Goal: Transaction & Acquisition: Book appointment/travel/reservation

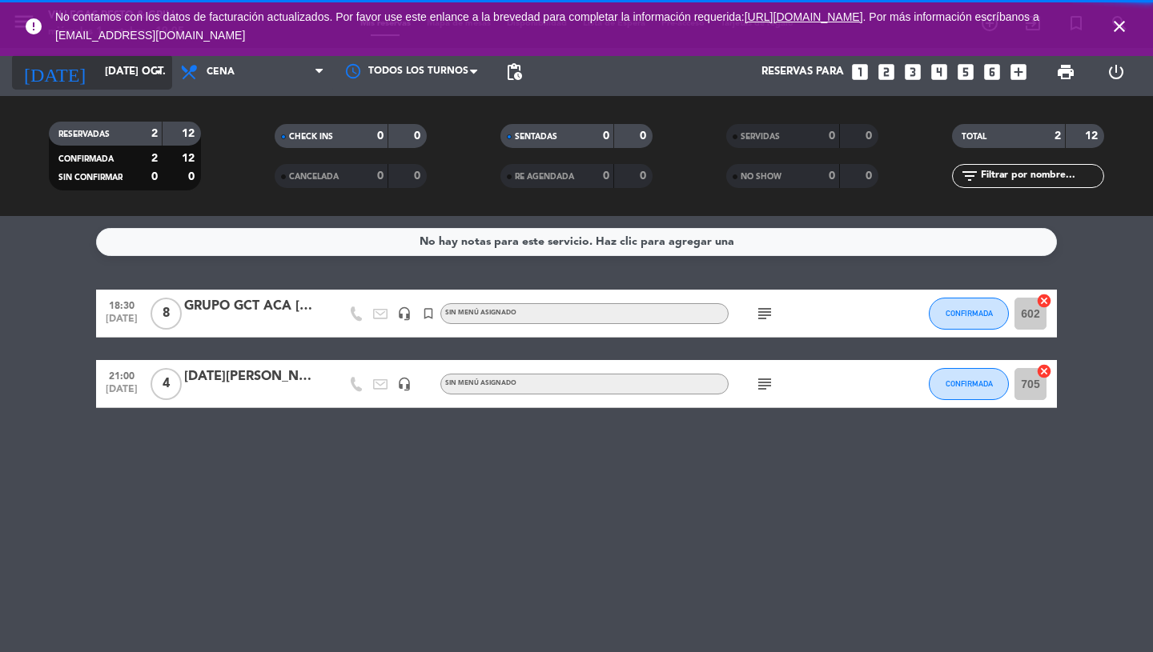
click at [159, 74] on icon "arrow_drop_down" at bounding box center [158, 71] width 19 height 19
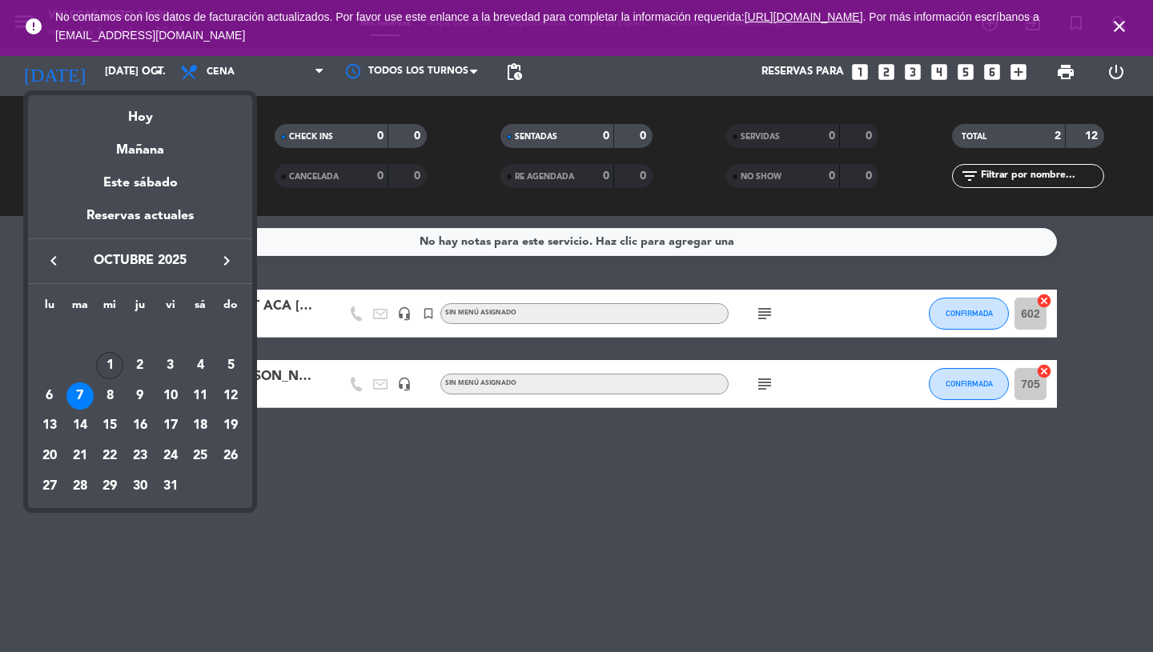
click at [113, 366] on div "1" at bounding box center [109, 365] width 27 height 27
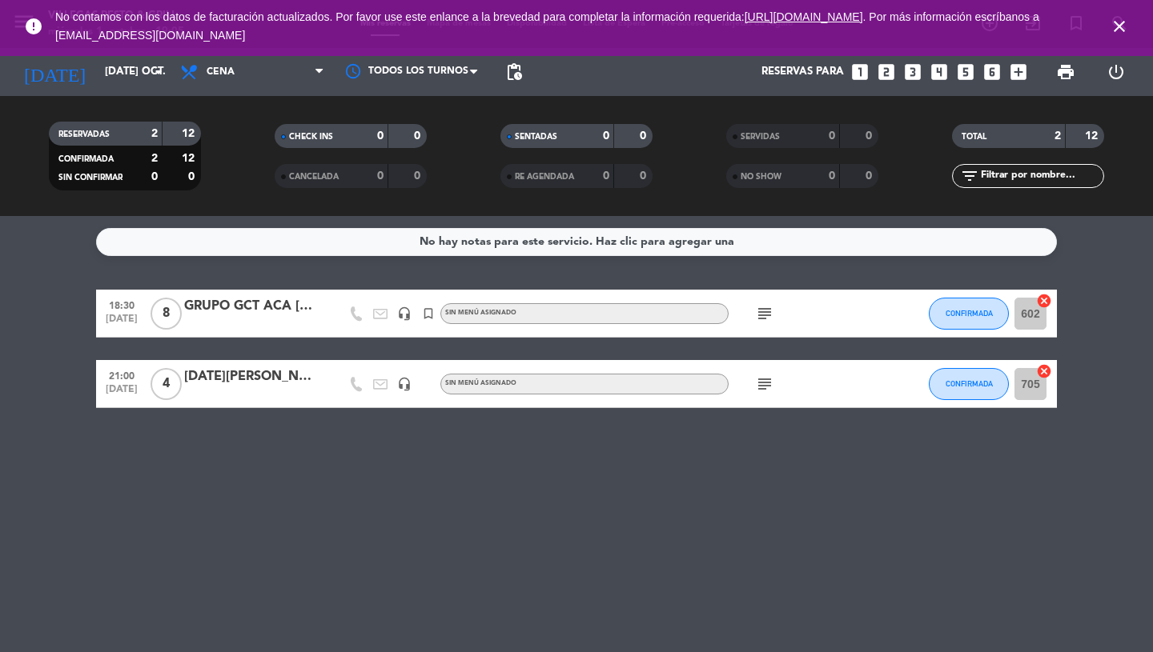
type input "mié. [DATE]"
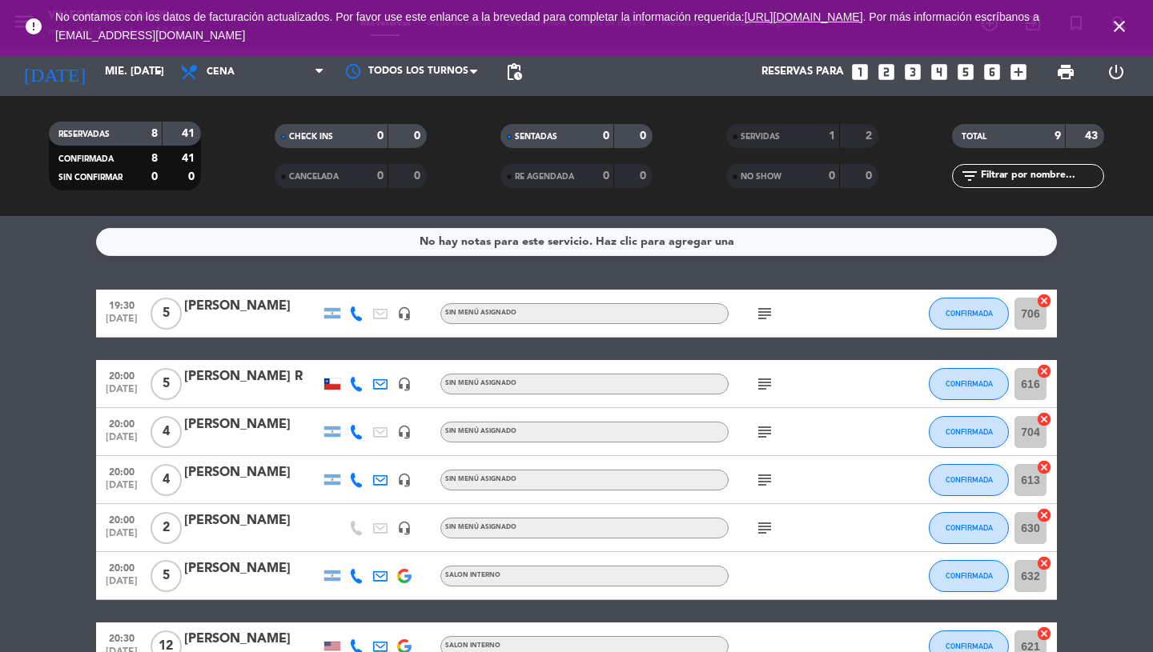
click at [883, 76] on icon "looks_two" at bounding box center [886, 72] width 21 height 21
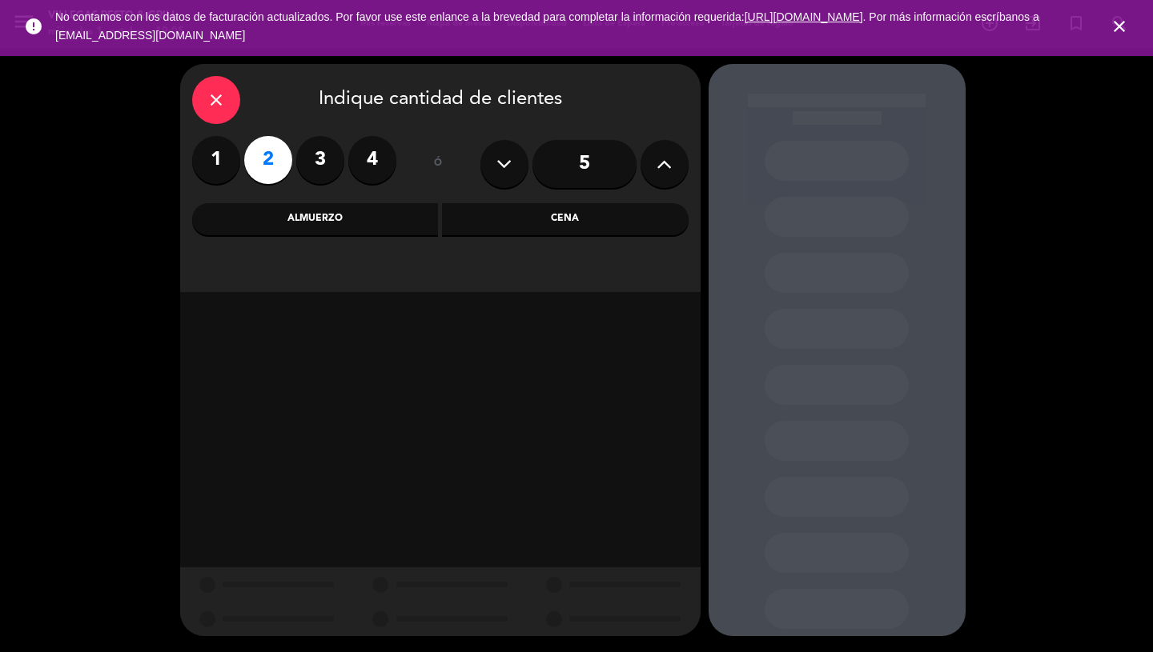
click at [530, 227] on div "Cena" at bounding box center [565, 219] width 247 height 32
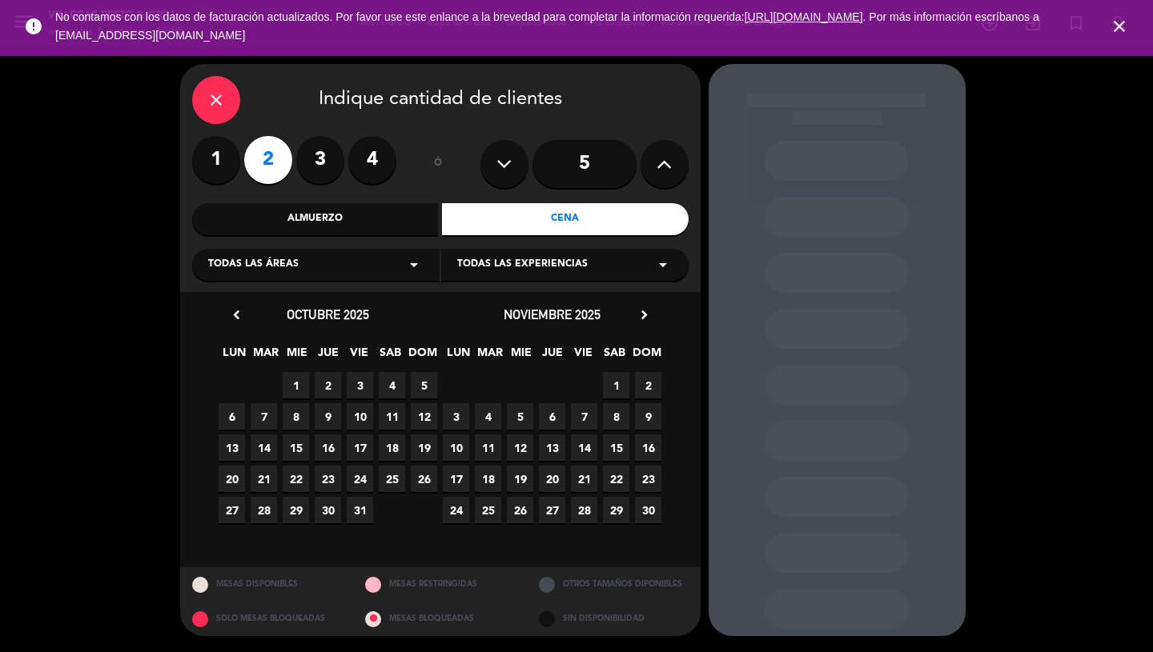
click at [298, 387] on span "1" at bounding box center [296, 385] width 26 height 26
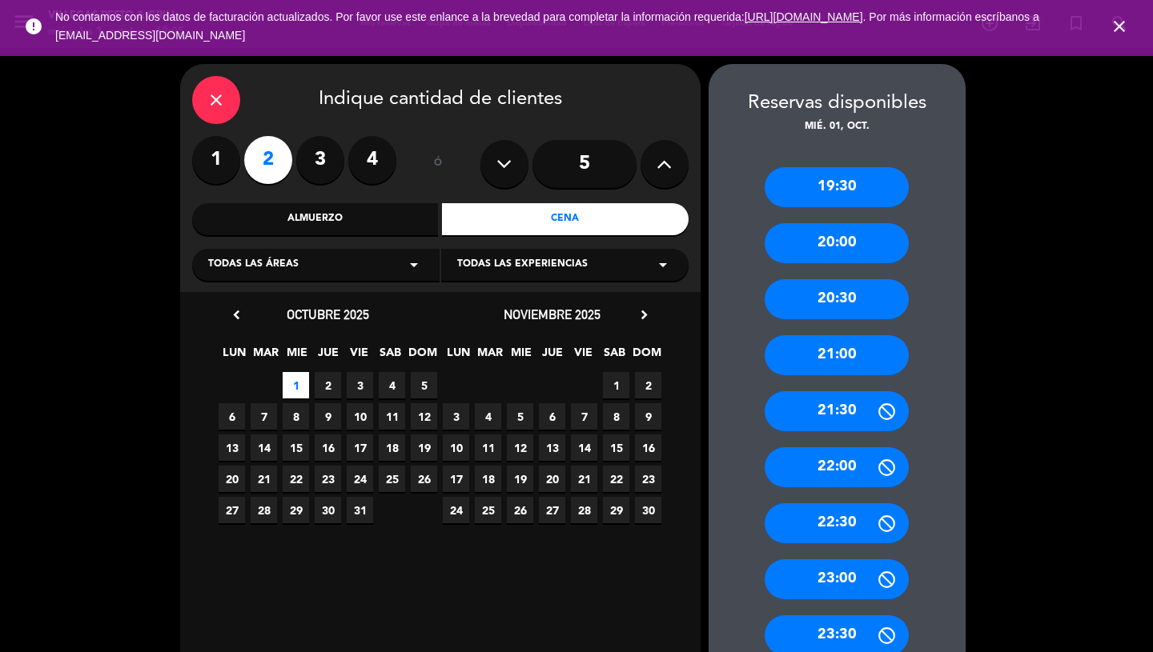
click at [837, 357] on div "21:00" at bounding box center [836, 355] width 144 height 40
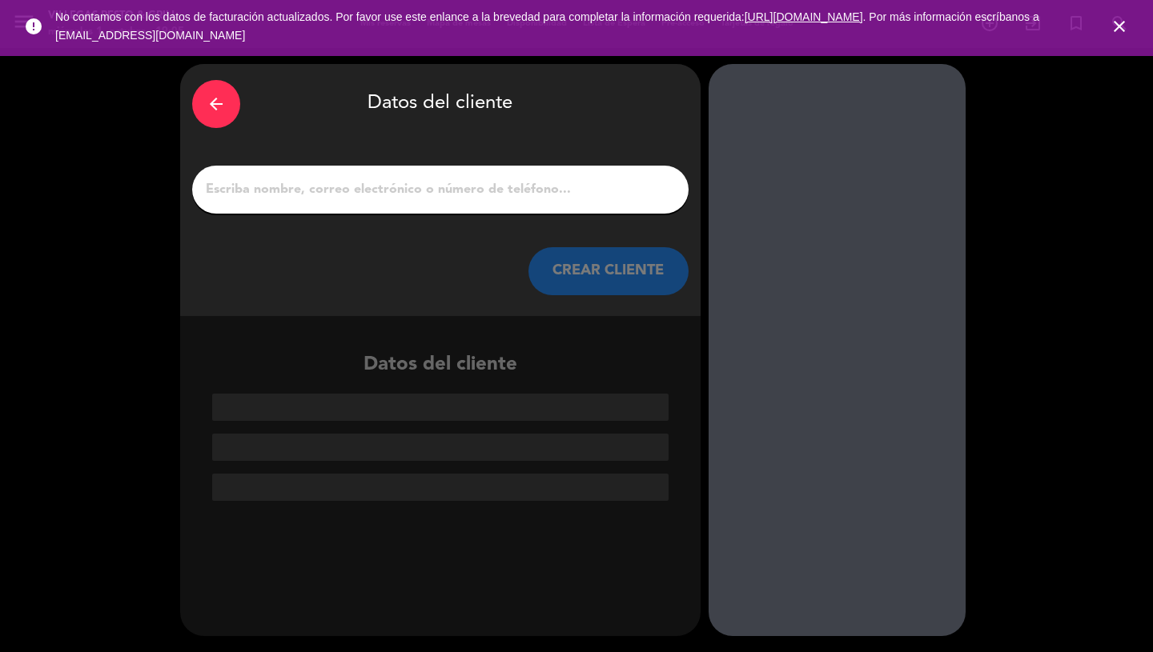
click at [477, 196] on input "1" at bounding box center [440, 189] width 472 height 22
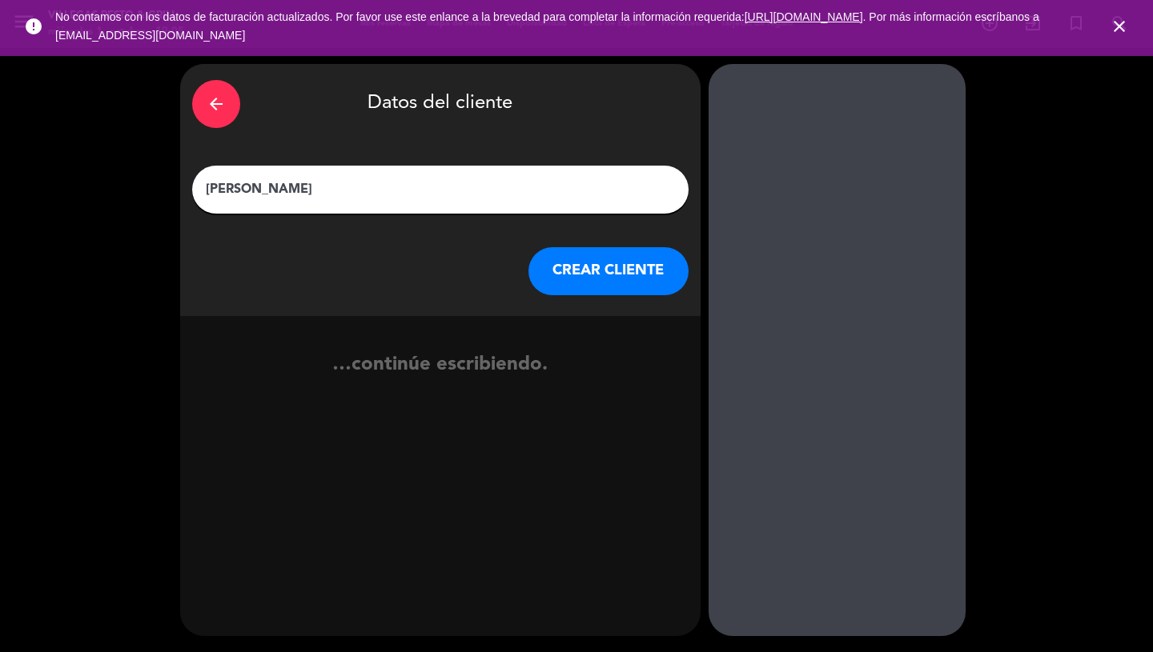
type input "[PERSON_NAME]"
click at [626, 271] on button "CREAR CLIENTE" at bounding box center [608, 271] width 160 height 48
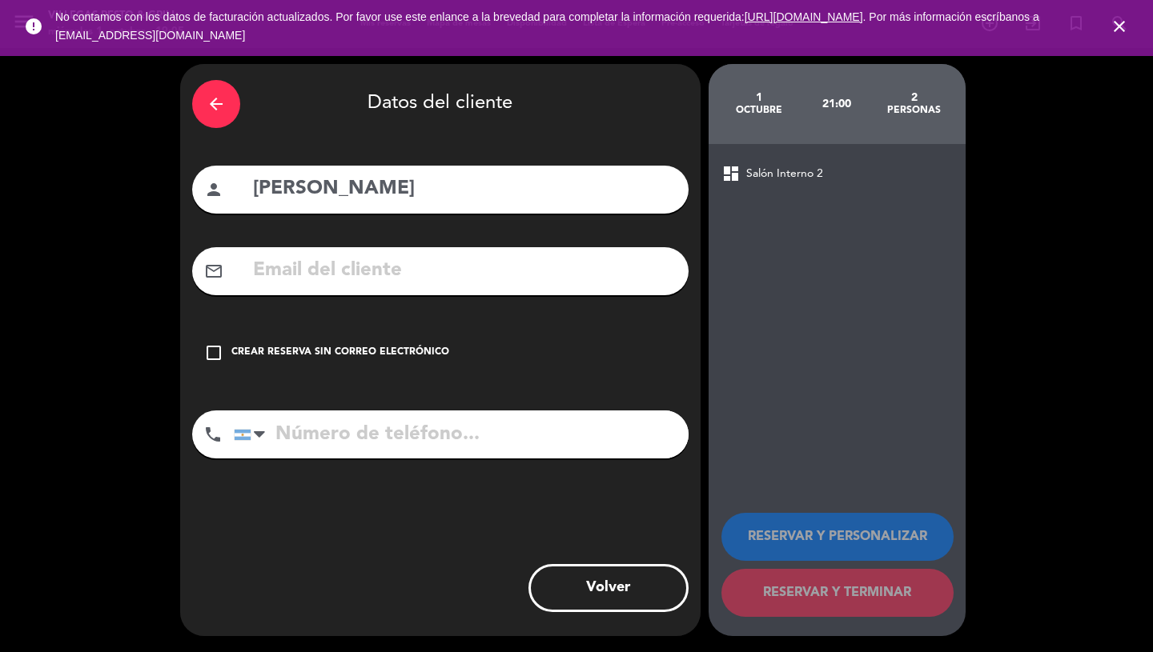
click at [217, 355] on icon "check_box_outline_blank" at bounding box center [213, 352] width 19 height 19
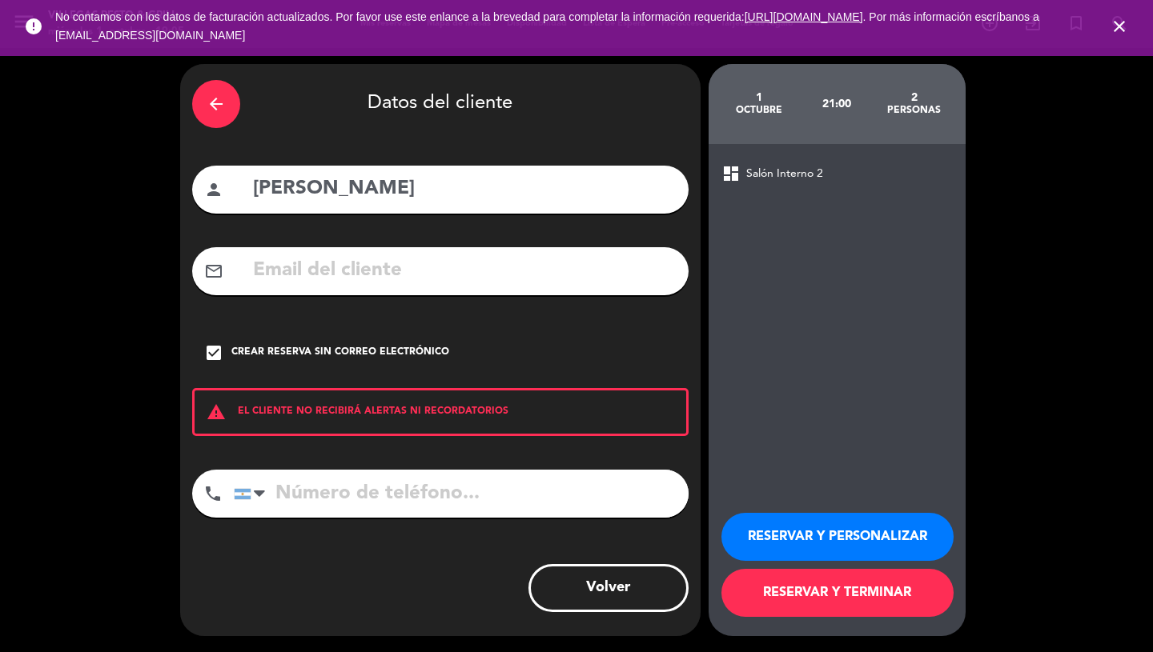
click at [848, 543] on button "RESERVAR Y PERSONALIZAR" at bounding box center [837, 537] width 232 height 48
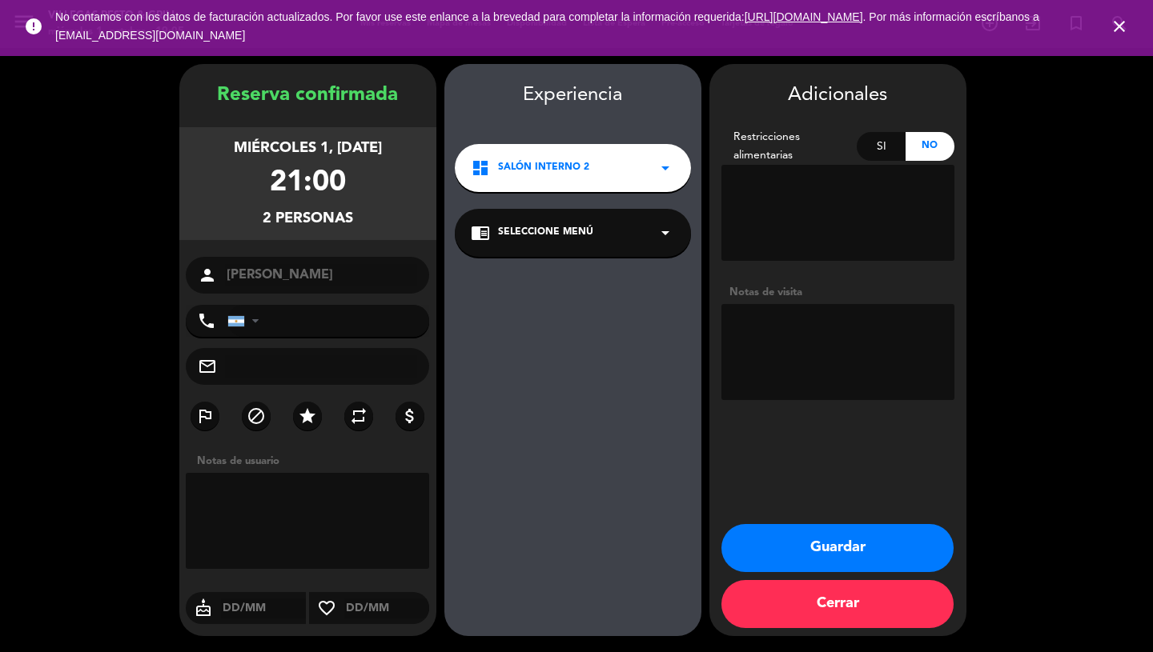
click at [330, 516] on textarea at bounding box center [308, 521] width 244 height 96
type textarea "Menu [PERSON_NAME]"
click at [791, 339] on textarea at bounding box center [837, 352] width 233 height 96
type textarea "Menu [PERSON_NAME]"
click at [900, 540] on button "Guardar" at bounding box center [837, 548] width 232 height 48
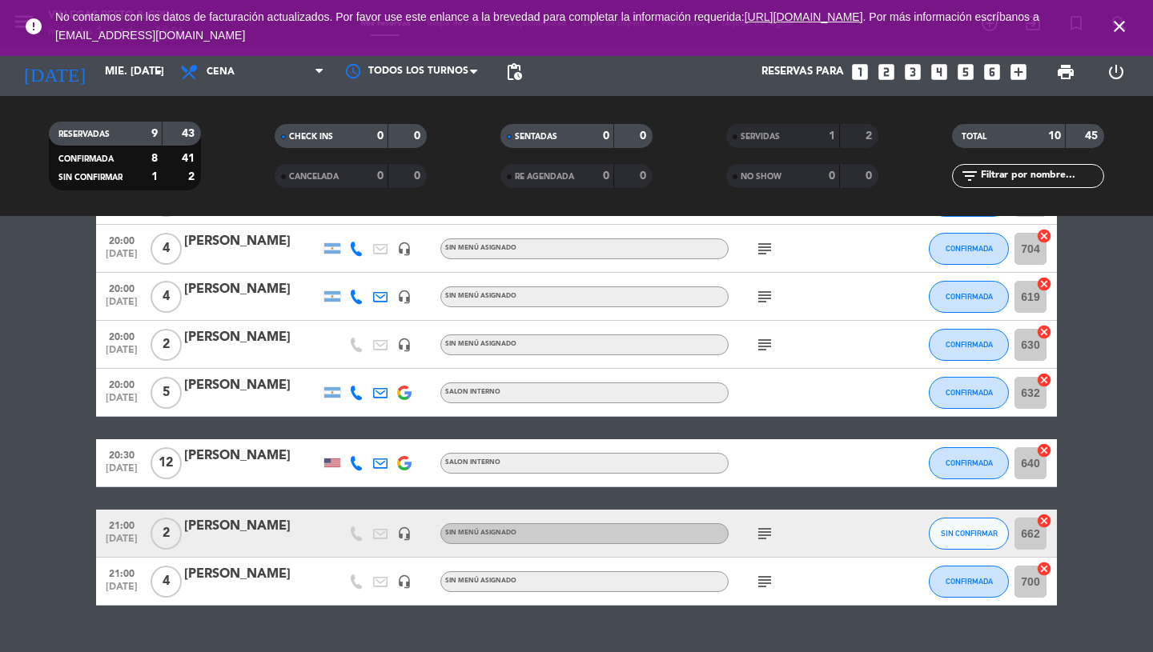
scroll to position [205, 0]
